Goal: Information Seeking & Learning: Learn about a topic

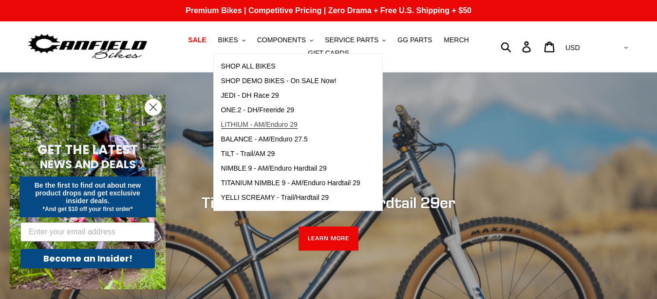
click at [275, 125] on span "LITHIUM - AM/Enduro 29" at bounding box center [259, 125] width 76 height 8
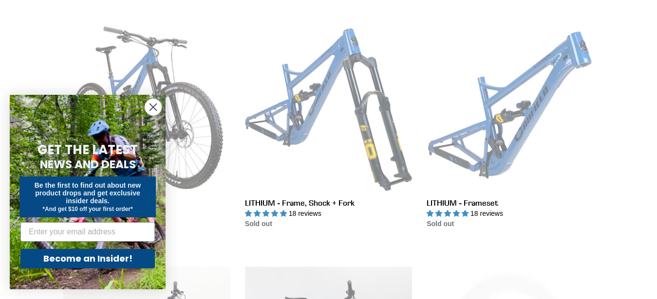
scroll to position [267, 0]
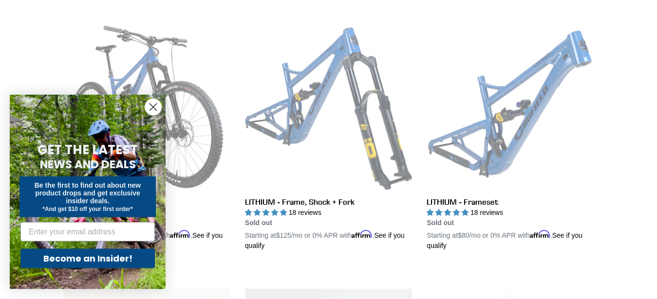
click at [152, 105] on circle "Close dialog" at bounding box center [153, 107] width 16 height 16
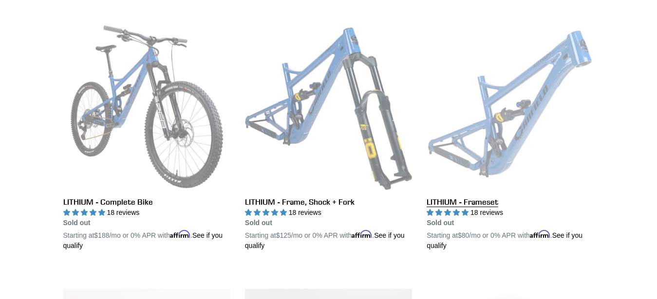
click at [516, 95] on link "LITHIUM - Frameset" at bounding box center [509, 137] width 167 height 228
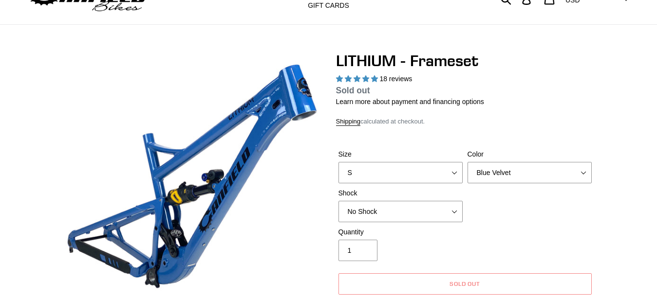
scroll to position [48, 0]
select select "highest-rating"
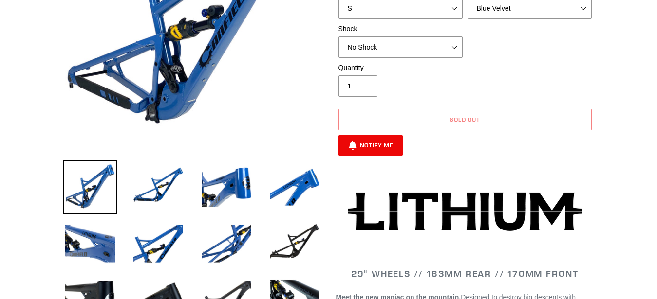
scroll to position [237, 0]
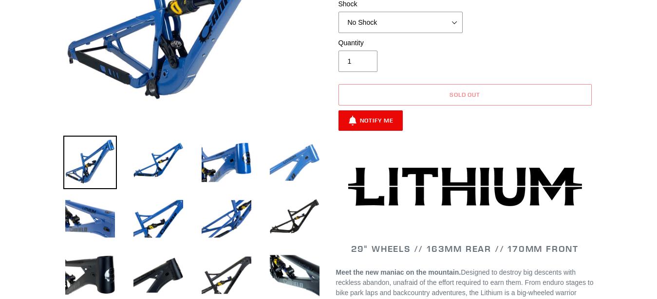
click at [295, 160] on img at bounding box center [295, 163] width 54 height 54
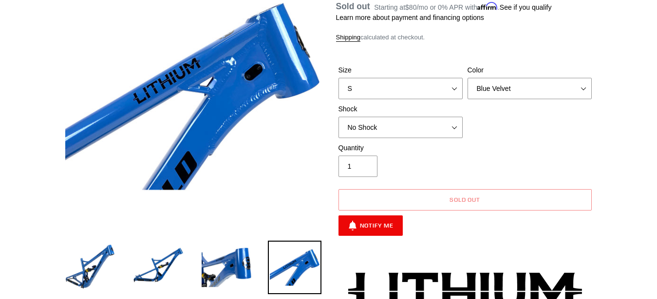
scroll to position [129, 0]
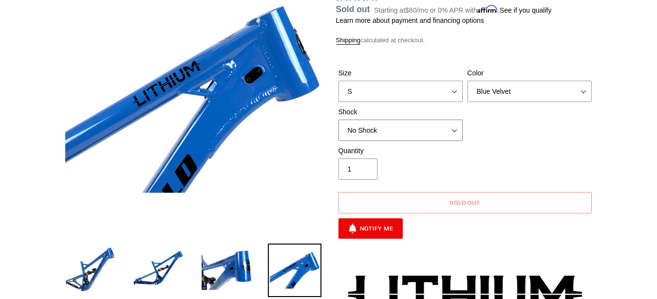
click at [452, 129] on select "No Shock Öhlins TTX2 Air Cane Creek DB Kitsuma Air Fox FLOAT X2 Factory Cane Cr…" at bounding box center [400, 130] width 124 height 21
select select "Fox FLOAT X2 Factory"
click option "Fox FLOAT X2 Factory" at bounding box center [0, 0] width 0 height 0
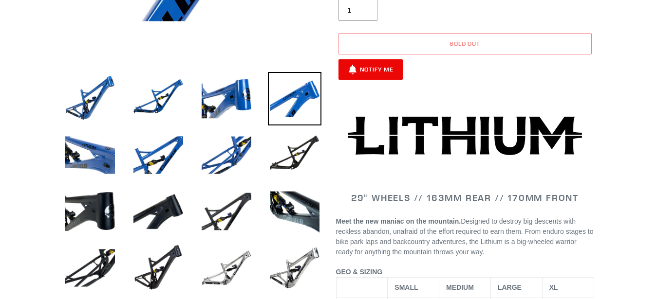
scroll to position [297, 0]
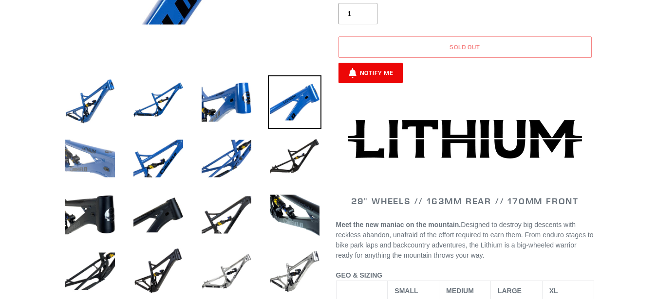
click at [87, 158] on img at bounding box center [90, 159] width 54 height 54
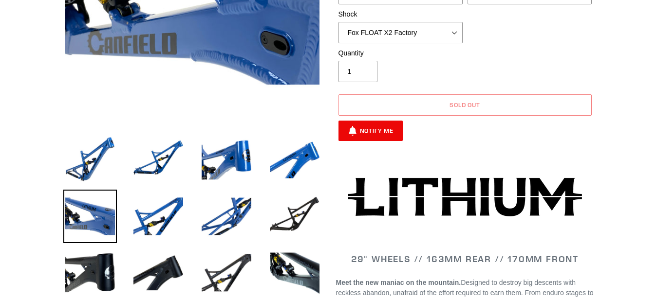
scroll to position [243, 0]
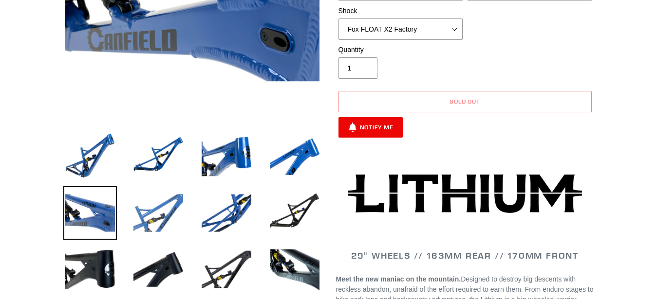
click at [180, 233] on img at bounding box center [158, 213] width 54 height 54
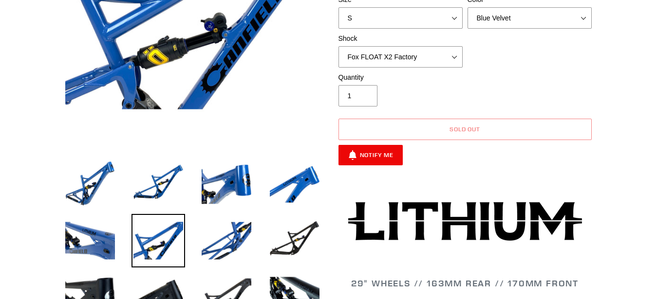
scroll to position [216, 0]
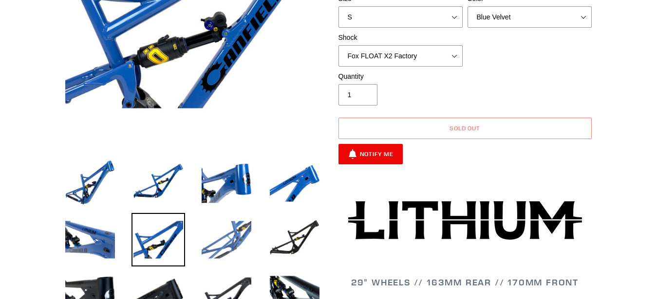
click at [230, 234] on img at bounding box center [227, 240] width 54 height 54
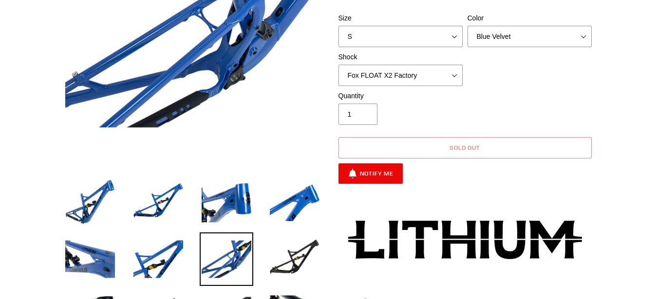
scroll to position [245, 0]
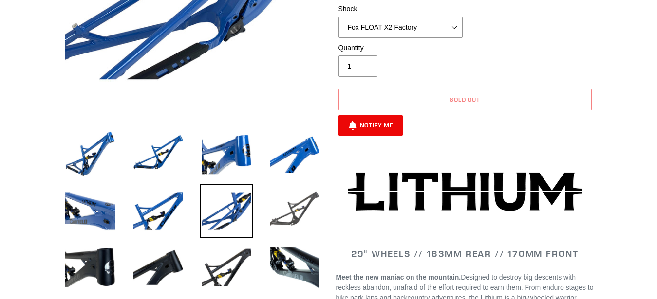
click at [298, 213] on img at bounding box center [295, 211] width 54 height 54
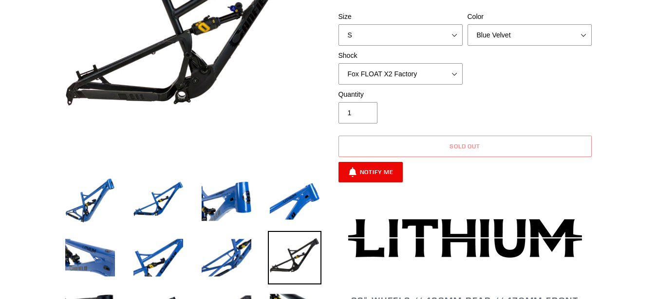
scroll to position [0, 0]
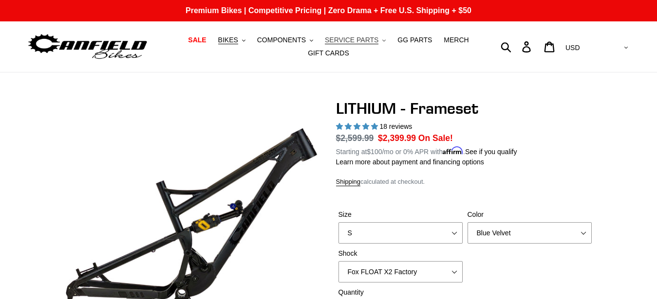
click at [355, 40] on span "SERVICE PARTS" at bounding box center [352, 40] width 54 height 8
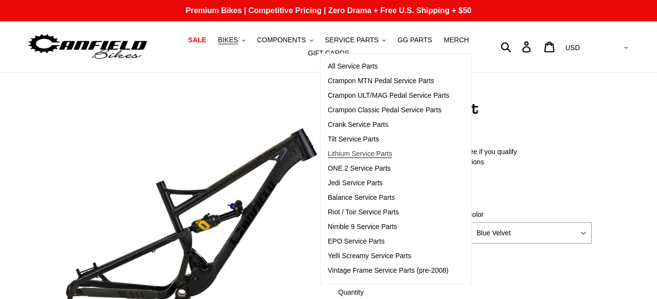
click at [364, 152] on span "Lithium Service Parts" at bounding box center [360, 154] width 64 height 8
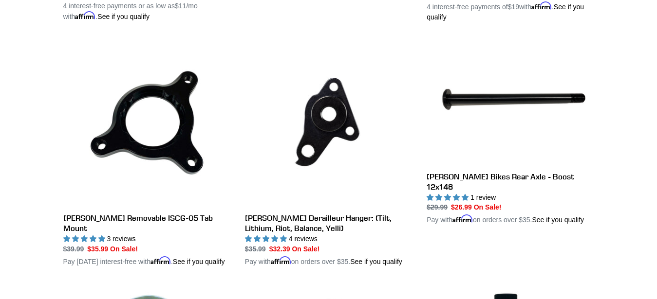
scroll to position [507, 0]
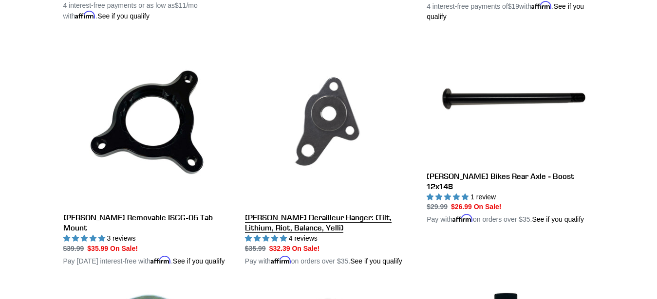
click at [328, 115] on link "Canfield Derailleur Hanger: (Tilt, Lithium, Riot, Balance, Yelli)" at bounding box center [328, 153] width 167 height 228
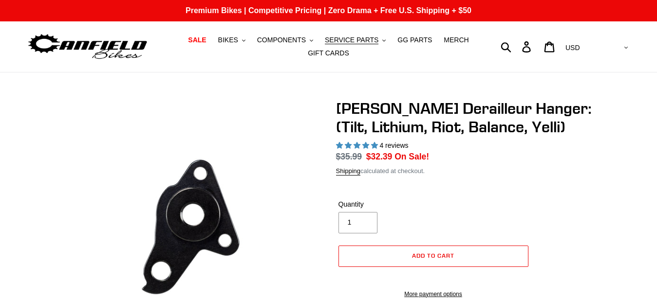
select select "highest-rating"
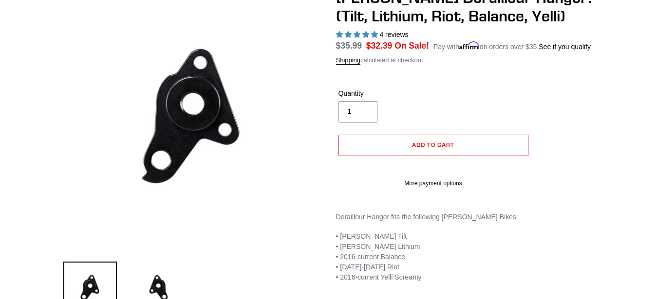
scroll to position [145, 0]
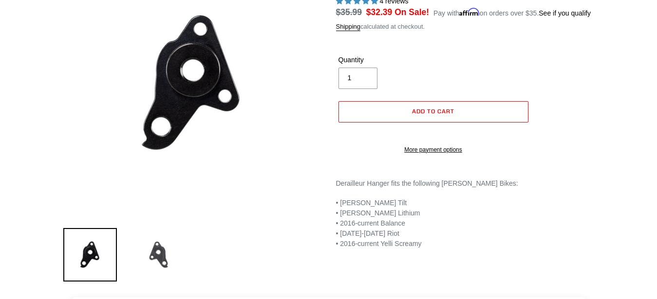
click at [155, 248] on img at bounding box center [158, 255] width 54 height 54
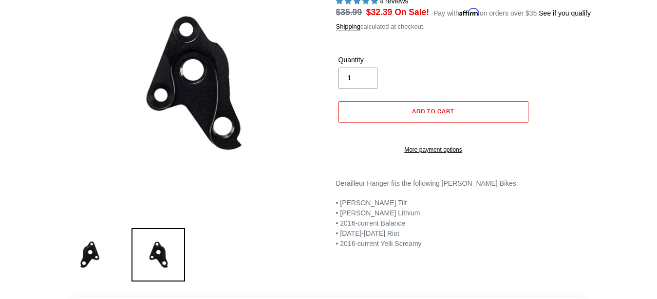
scroll to position [0, 0]
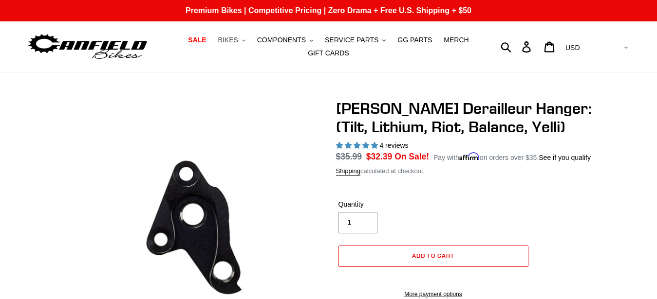
click at [248, 40] on button "BIKES .cls-1{fill:#231f20}" at bounding box center [231, 40] width 37 height 13
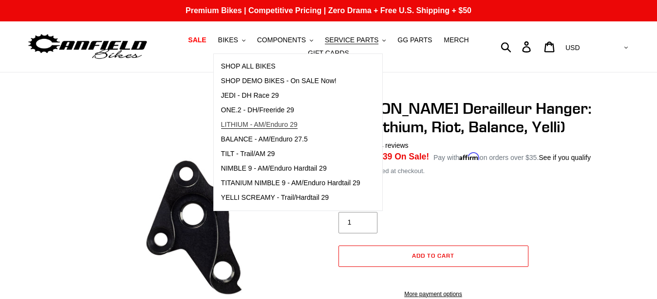
click at [267, 125] on span "LITHIUM - AM/Enduro 29" at bounding box center [259, 125] width 76 height 8
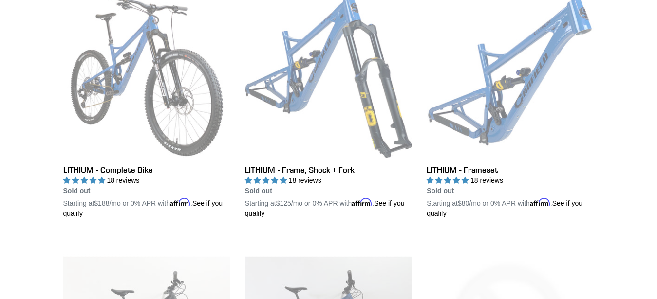
scroll to position [295, 0]
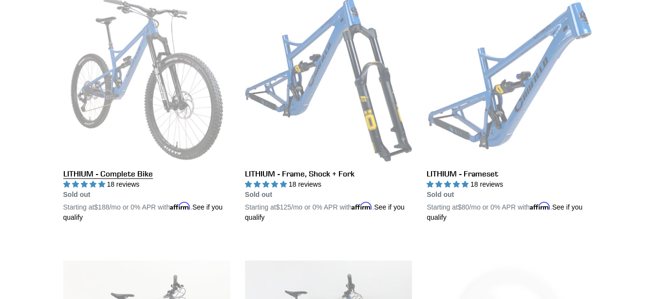
click at [158, 56] on link "LITHIUM - Complete Bike" at bounding box center [146, 109] width 167 height 228
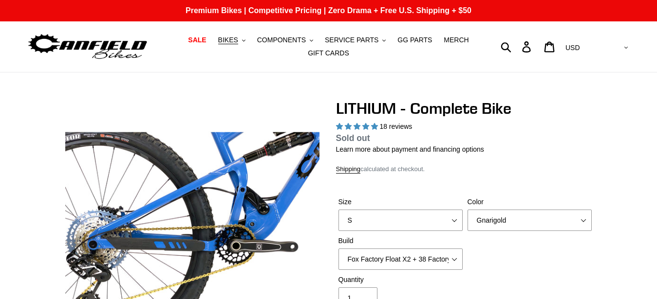
select select "highest-rating"
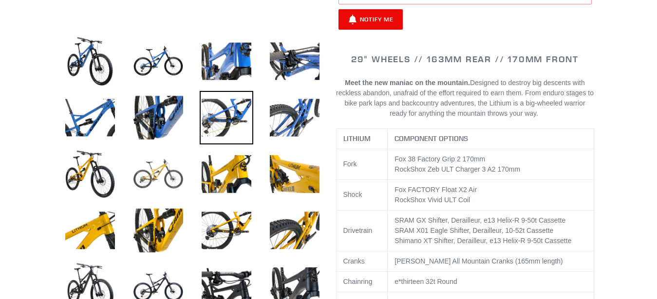
scroll to position [339, 0]
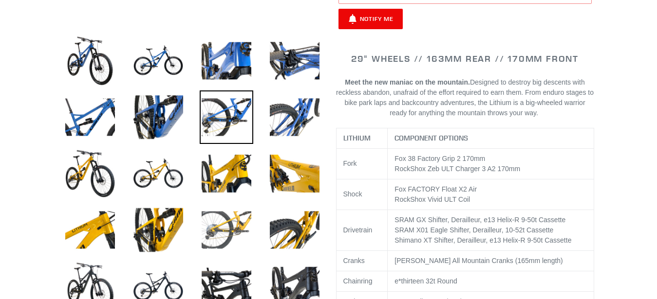
click at [210, 225] on img at bounding box center [227, 230] width 54 height 54
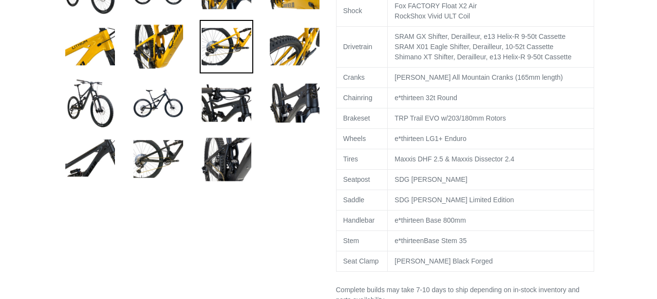
scroll to position [523, 0]
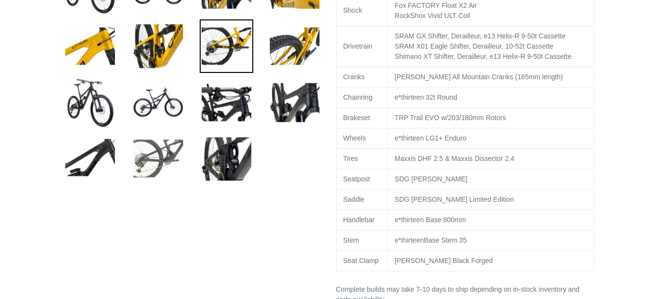
click at [142, 154] on img at bounding box center [158, 159] width 54 height 54
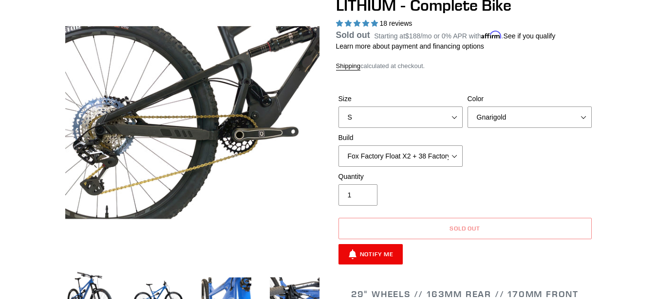
scroll to position [104, 0]
